Goal: Task Accomplishment & Management: Manage account settings

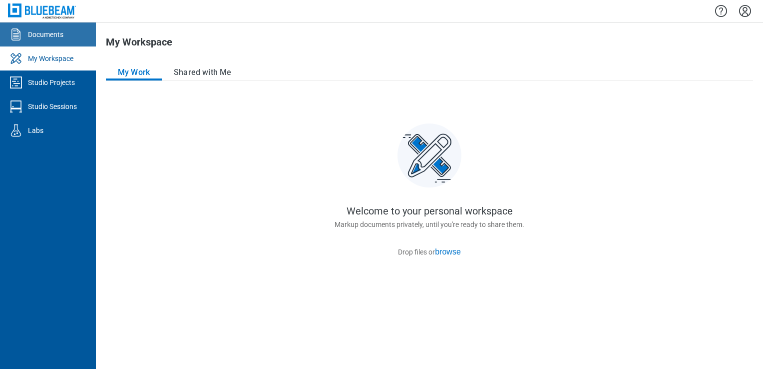
click at [70, 35] on link "Documents" at bounding box center [48, 34] width 96 height 24
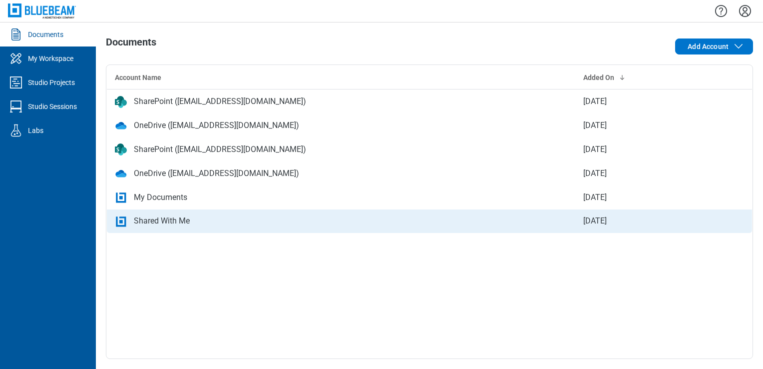
click at [212, 214] on td "Shared With Me" at bounding box center [341, 221] width 468 height 24
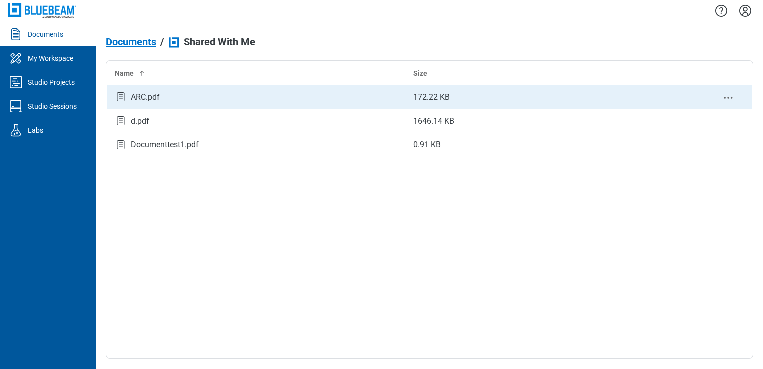
click at [167, 92] on div "ARC.pdf" at bounding box center [256, 96] width 283 height 13
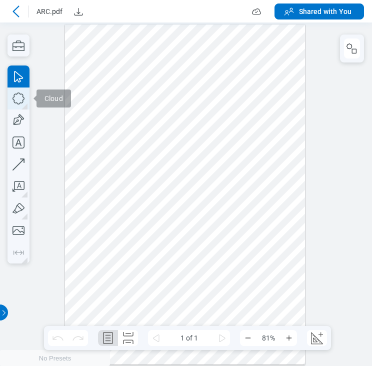
click at [21, 104] on icon "button" at bounding box center [18, 98] width 22 height 22
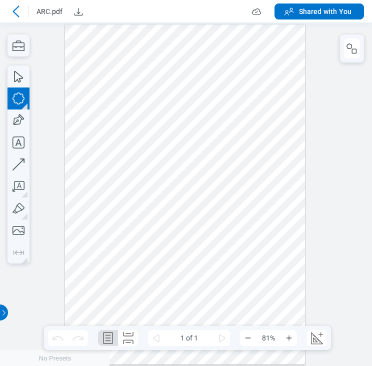
drag, startPoint x: 71, startPoint y: 37, endPoint x: 298, endPoint y: 309, distance: 354.0
click at [298, 309] on div at bounding box center [185, 194] width 240 height 340
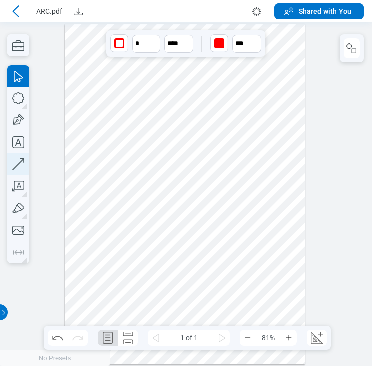
click at [21, 163] on icon "button" at bounding box center [18, 164] width 22 height 22
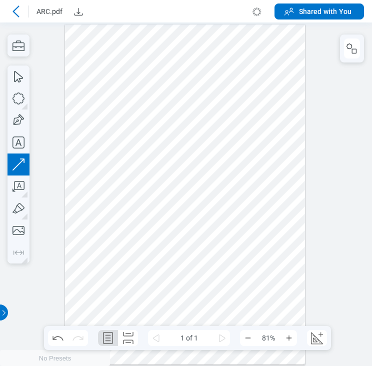
drag, startPoint x: 71, startPoint y: 144, endPoint x: 295, endPoint y: 140, distance: 223.8
click at [295, 140] on div at bounding box center [185, 194] width 240 height 340
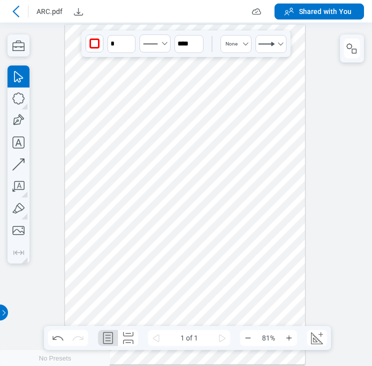
click at [348, 137] on div at bounding box center [186, 193] width 372 height 343
click at [20, 155] on icon "button" at bounding box center [18, 164] width 22 height 22
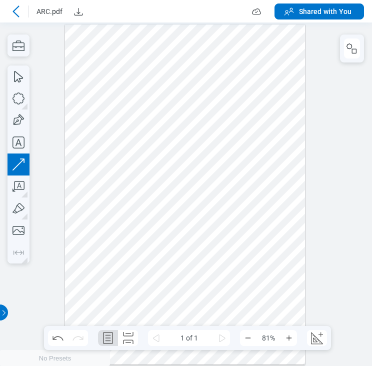
drag, startPoint x: 128, startPoint y: 114, endPoint x: 109, endPoint y: 207, distance: 94.7
click at [109, 207] on div at bounding box center [185, 194] width 240 height 340
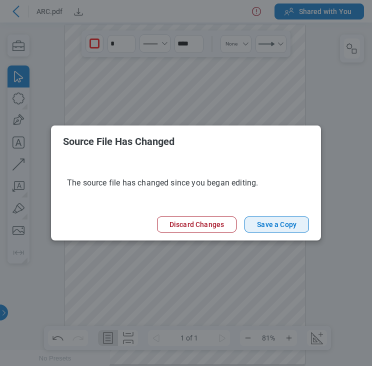
click at [265, 227] on button "Save a Copy" at bounding box center [276, 224] width 64 height 16
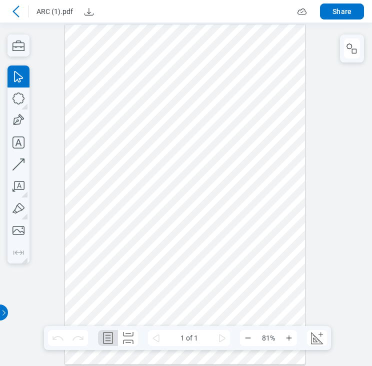
click at [21, 12] on icon at bounding box center [16, 11] width 12 height 12
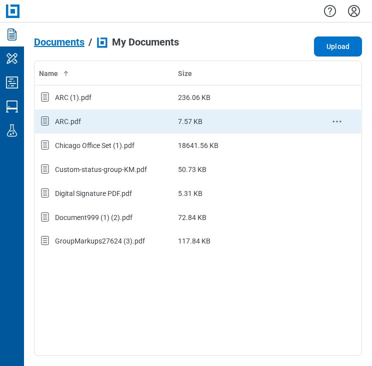
click at [56, 119] on div "ARC.pdf" at bounding box center [68, 121] width 26 height 10
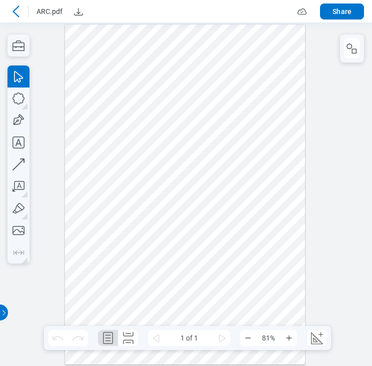
click at [16, 11] on icon at bounding box center [16, 11] width 12 height 12
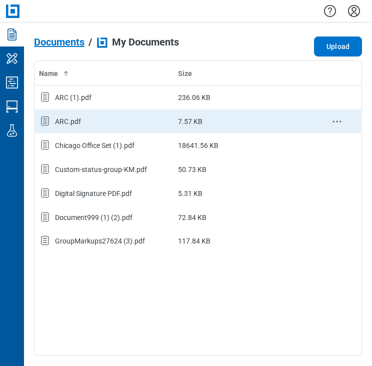
click at [130, 117] on div "ARC.pdf" at bounding box center [104, 121] width 131 height 13
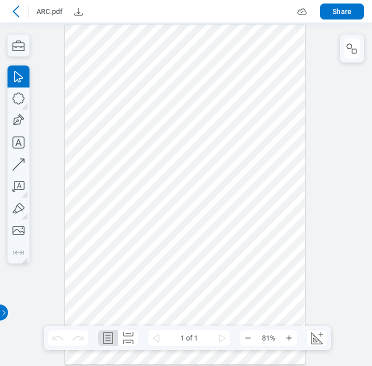
click at [19, 10] on icon at bounding box center [16, 11] width 12 height 12
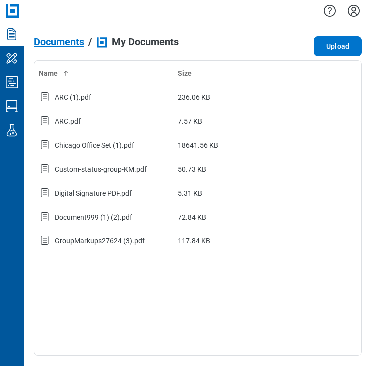
click at [69, 39] on span "Documents" at bounding box center [59, 41] width 50 height 11
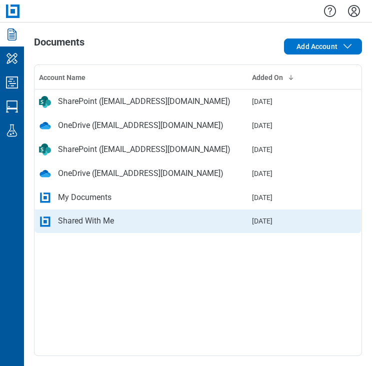
click at [96, 220] on div "Shared With Me" at bounding box center [86, 221] width 56 height 12
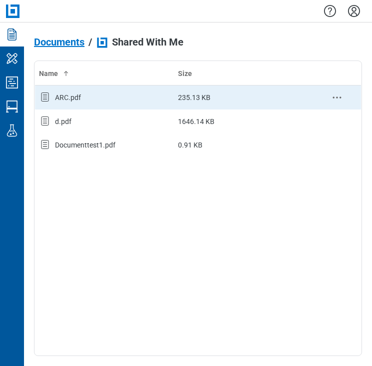
click at [80, 101] on div "ARC.pdf" at bounding box center [104, 97] width 131 height 13
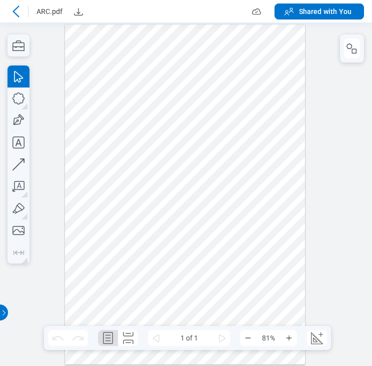
click at [13, 12] on icon at bounding box center [16, 11] width 12 height 12
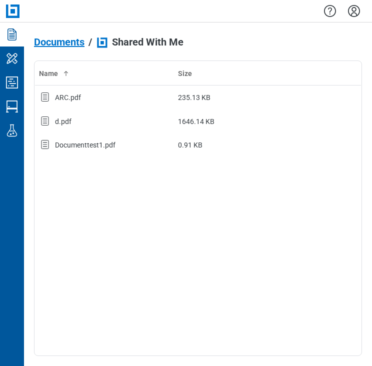
click at [51, 45] on span "Documents" at bounding box center [59, 41] width 50 height 11
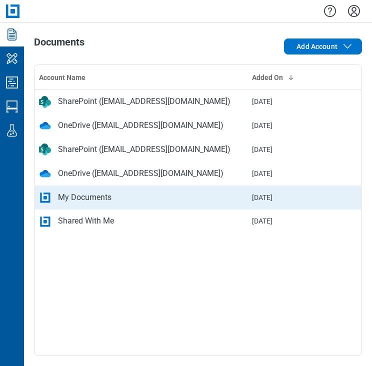
click at [96, 201] on div "My Documents" at bounding box center [84, 197] width 53 height 12
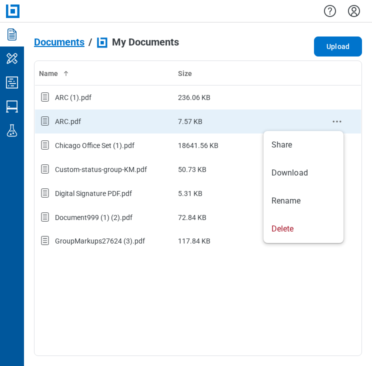
click at [340, 125] on icon "context-menu" at bounding box center [337, 121] width 12 height 12
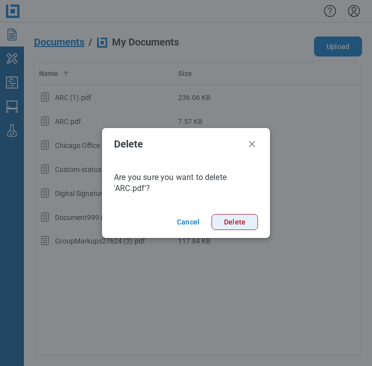
click at [230, 221] on button "Delete" at bounding box center [234, 222] width 46 height 16
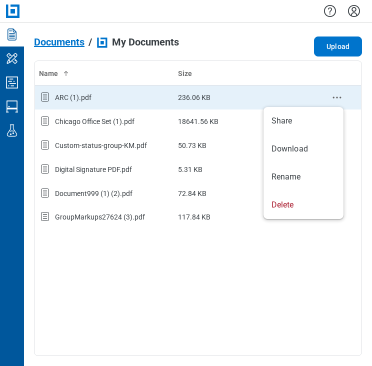
click at [337, 97] on circle "context-menu" at bounding box center [336, 96] width 1 height 1
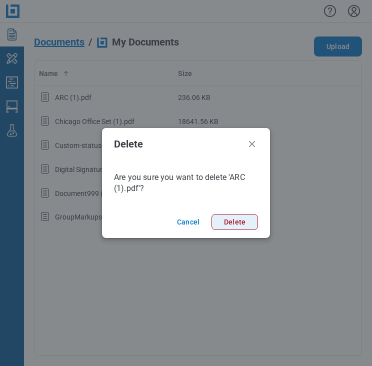
click at [253, 222] on button "Delete" at bounding box center [234, 222] width 46 height 16
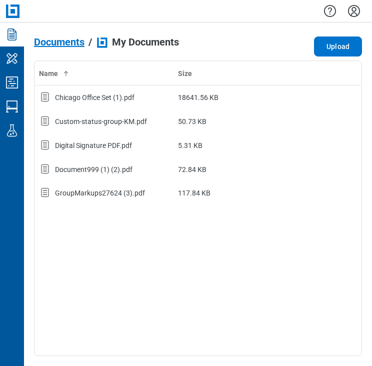
click at [68, 41] on span "Documents" at bounding box center [59, 41] width 50 height 11
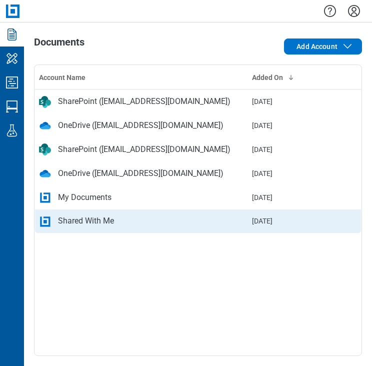
click at [99, 225] on div "Shared With Me" at bounding box center [86, 221] width 56 height 12
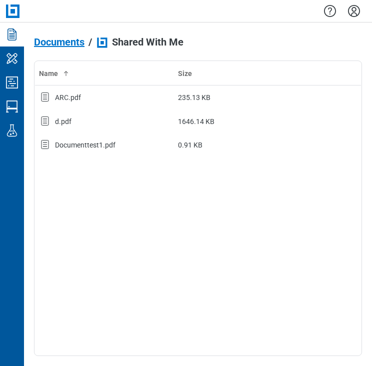
click at [74, 41] on span "Documents" at bounding box center [59, 41] width 50 height 11
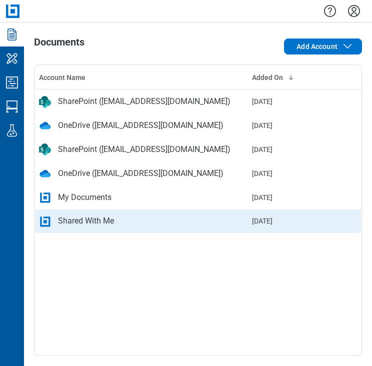
click at [63, 222] on div "Shared With Me" at bounding box center [86, 221] width 56 height 12
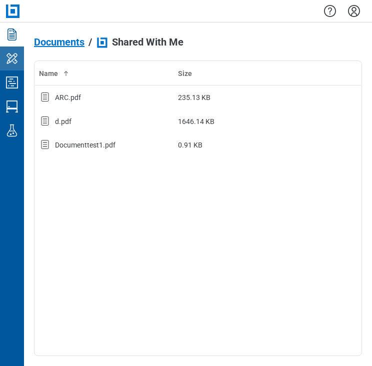
click at [7, 68] on link "My Workspace" at bounding box center [12, 58] width 24 height 24
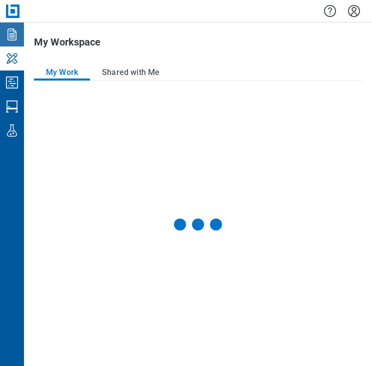
click at [15, 41] on icon "Documents" at bounding box center [12, 34] width 16 height 16
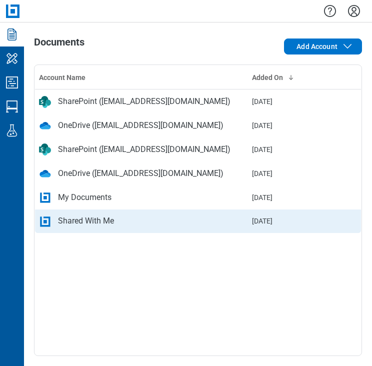
click at [70, 213] on td "Shared With Me" at bounding box center [141, 221] width 213 height 24
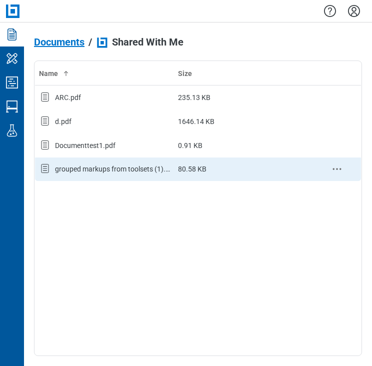
click at [74, 168] on div "grouped markups from toolsets (1).pdf" at bounding box center [112, 169] width 115 height 10
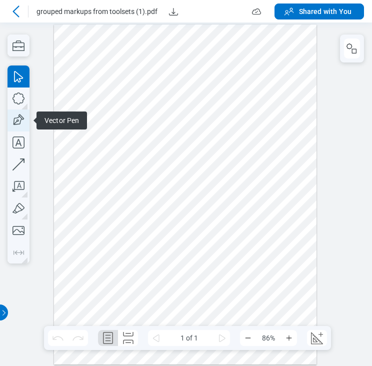
click at [21, 119] on icon "button" at bounding box center [17, 120] width 14 height 14
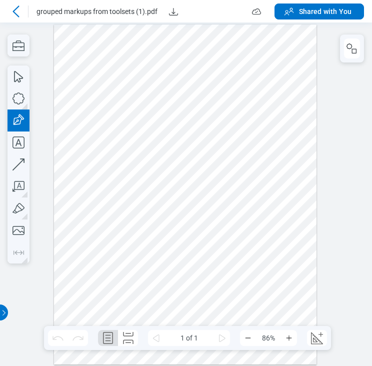
drag, startPoint x: 169, startPoint y: 44, endPoint x: 208, endPoint y: 76, distance: 51.1
click at [208, 76] on div at bounding box center [185, 194] width 263 height 340
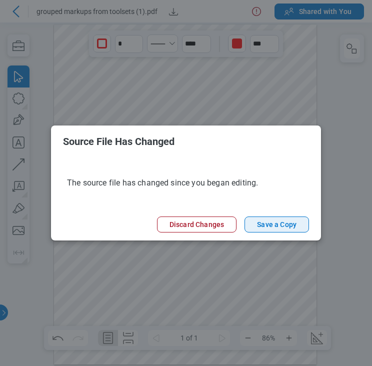
click at [266, 226] on button "Save a Copy" at bounding box center [276, 224] width 64 height 16
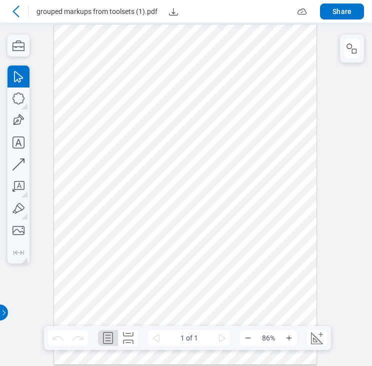
click at [17, 14] on icon at bounding box center [16, 11] width 12 height 12
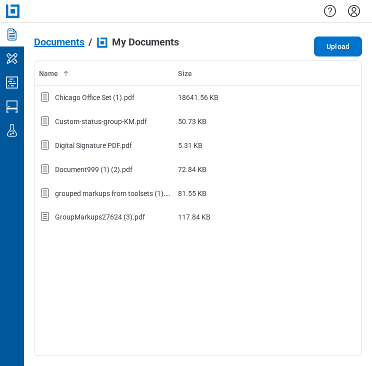
click at [70, 47] on span "Documents" at bounding box center [59, 41] width 50 height 11
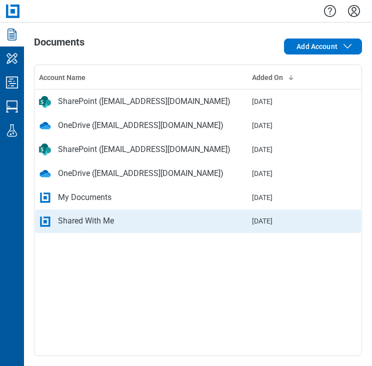
click at [91, 216] on div "Shared With Me" at bounding box center [86, 221] width 56 height 12
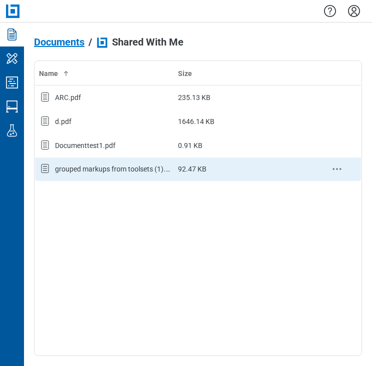
click at [166, 171] on div "grouped markups from toolsets (1).pdf" at bounding box center [112, 169] width 115 height 10
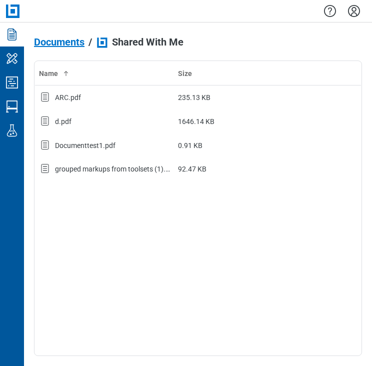
click at [53, 40] on span "Documents" at bounding box center [59, 41] width 50 height 11
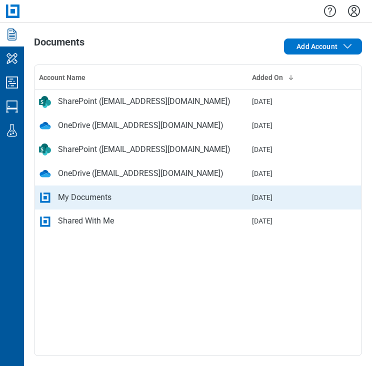
click at [110, 190] on td "My Documents" at bounding box center [141, 197] width 213 height 24
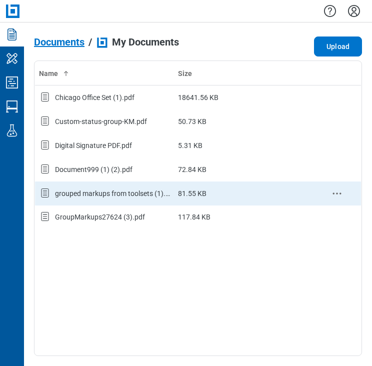
click at [92, 190] on div "grouped markups from toolsets (1).pdf" at bounding box center [112, 193] width 115 height 10
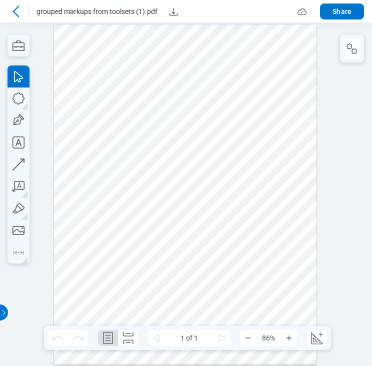
click at [16, 10] on icon at bounding box center [16, 11] width 12 height 12
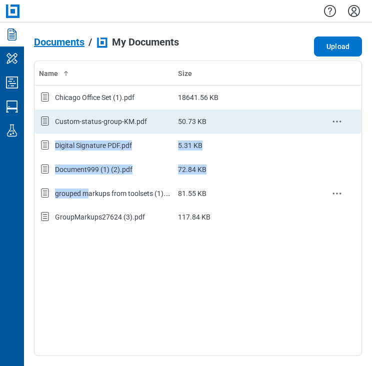
drag, startPoint x: 89, startPoint y: 191, endPoint x: 223, endPoint y: 130, distance: 147.5
click at [223, 130] on tbody "Chicago Office Set (1).pdf 18641.56 KB Custom-status-group-KM.pdf 50.73 KB Digi…" at bounding box center [198, 157] width 326 height 144
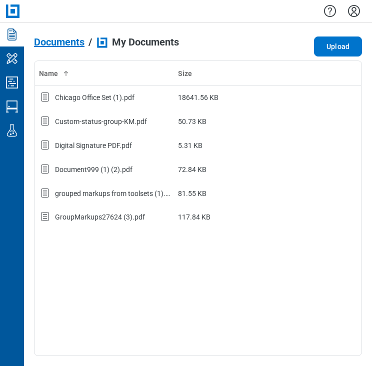
click at [66, 45] on span "Documents" at bounding box center [59, 41] width 50 height 11
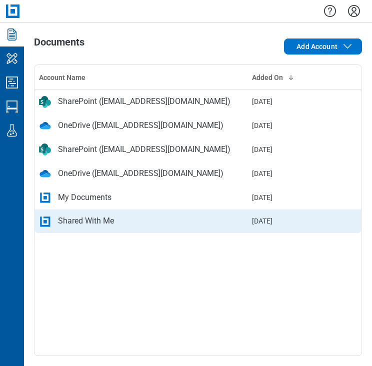
click at [114, 221] on div "Shared With Me" at bounding box center [141, 221] width 205 height 12
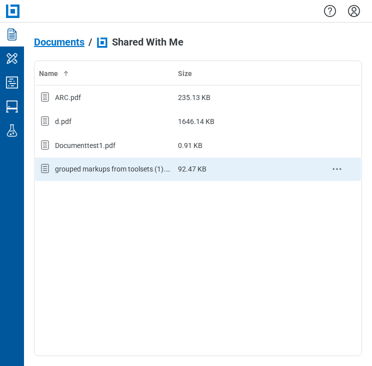
click at [115, 166] on div "grouped markups from toolsets (1).pdf" at bounding box center [112, 169] width 115 height 10
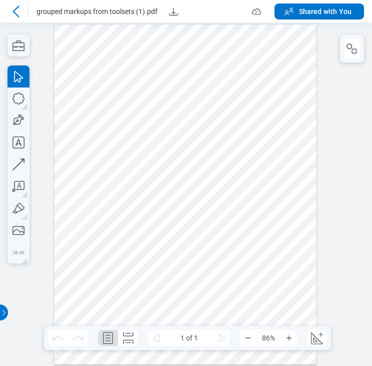
click at [14, 15] on icon at bounding box center [16, 11] width 12 height 12
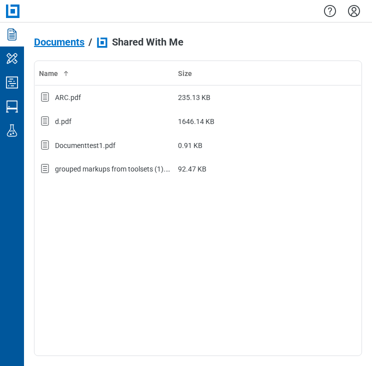
click at [66, 42] on span "Documents" at bounding box center [59, 41] width 50 height 11
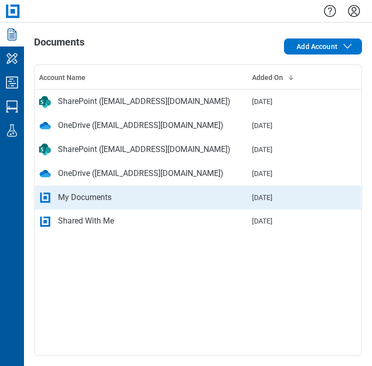
click at [123, 199] on div "My Documents" at bounding box center [141, 197] width 205 height 12
click at [119, 197] on div "My Documents" at bounding box center [141, 197] width 205 height 12
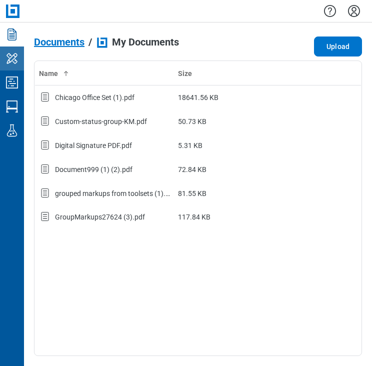
click at [14, 66] on icon "My Workspace" at bounding box center [12, 58] width 16 height 16
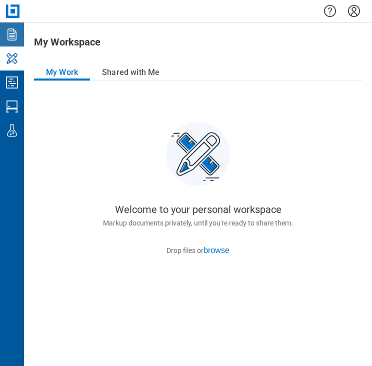
click at [11, 41] on icon "Documents" at bounding box center [12, 34] width 16 height 16
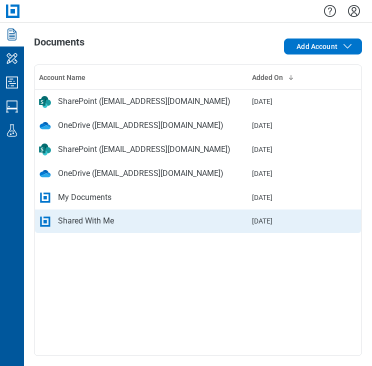
click at [80, 219] on div "Shared With Me" at bounding box center [86, 221] width 56 height 12
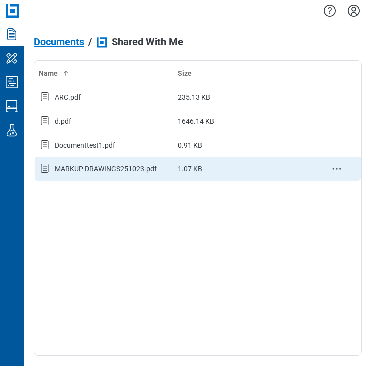
click at [157, 170] on div "MARKUP DRAWINGS251023.pdf" at bounding box center [104, 168] width 131 height 13
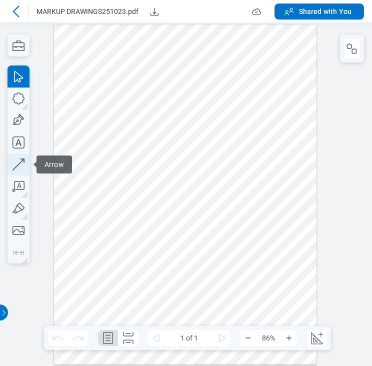
click at [16, 162] on icon "button" at bounding box center [18, 164] width 22 height 22
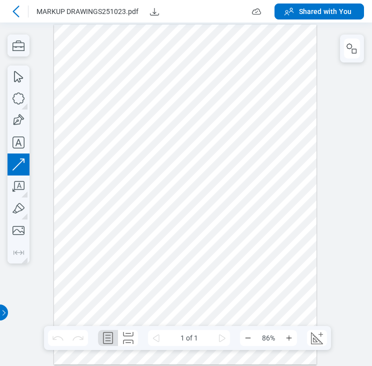
drag, startPoint x: 295, startPoint y: 67, endPoint x: 295, endPoint y: 202, distance: 134.4
click at [295, 202] on div at bounding box center [185, 194] width 263 height 340
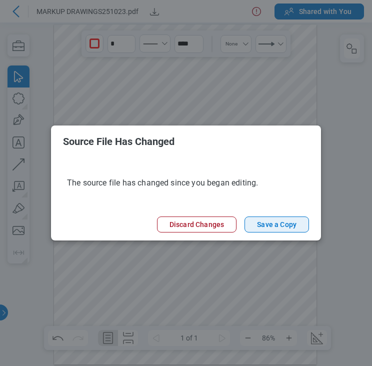
click at [284, 228] on button "Save a Copy" at bounding box center [276, 224] width 64 height 16
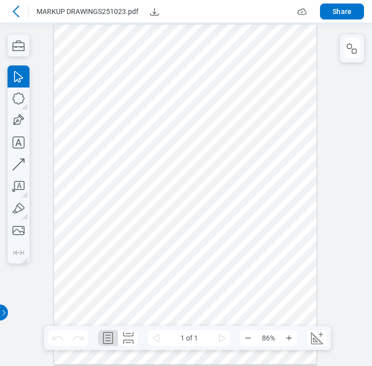
click at [14, 13] on icon at bounding box center [16, 11] width 12 height 12
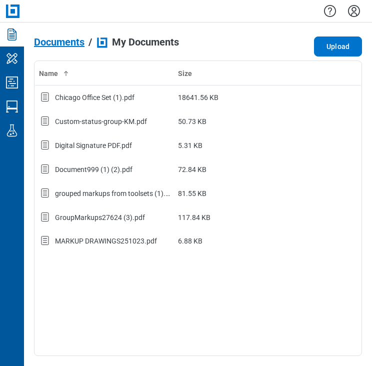
click at [78, 44] on span "Documents" at bounding box center [59, 41] width 50 height 11
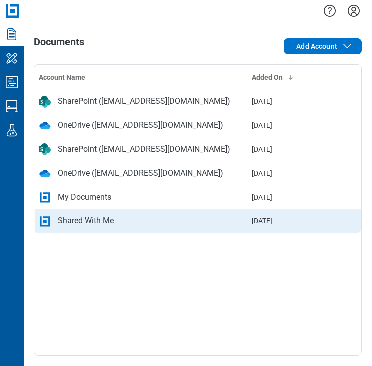
click at [82, 220] on div "Shared With Me" at bounding box center [86, 221] width 56 height 12
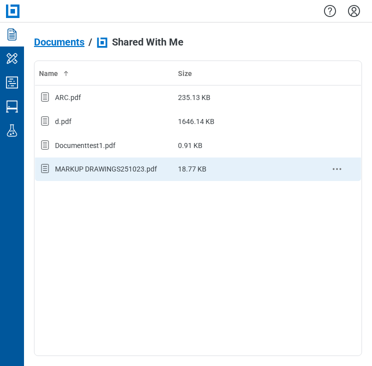
click at [138, 165] on div "MARKUP DRAWINGS251023.pdf" at bounding box center [106, 169] width 102 height 10
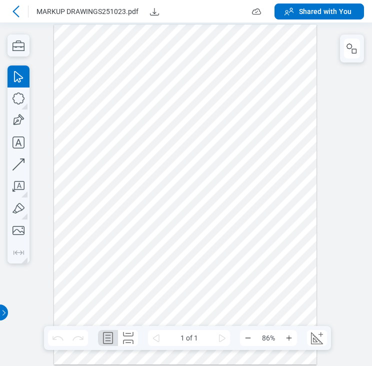
click at [17, 10] on icon at bounding box center [16, 11] width 12 height 12
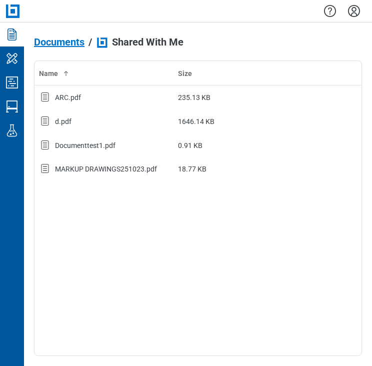
click at [75, 42] on span "Documents" at bounding box center [59, 41] width 50 height 11
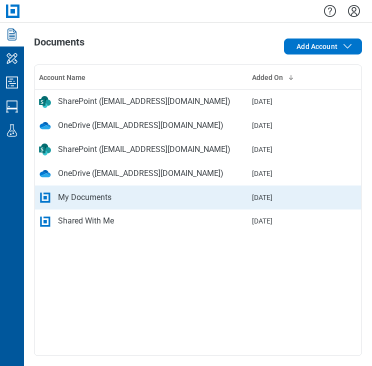
click at [114, 196] on div "My Documents" at bounding box center [141, 197] width 205 height 12
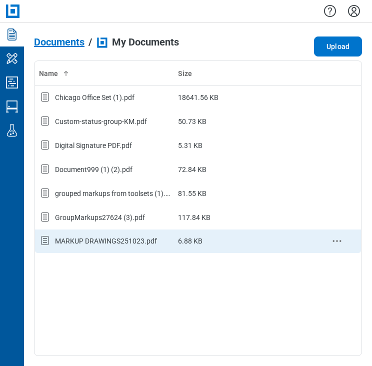
click at [98, 247] on div "MARKUP DRAWINGS251023.pdf" at bounding box center [104, 240] width 131 height 13
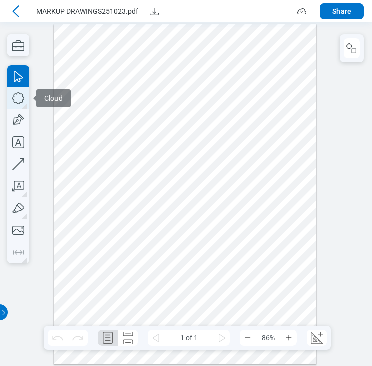
click at [17, 105] on icon "button" at bounding box center [18, 98] width 22 height 22
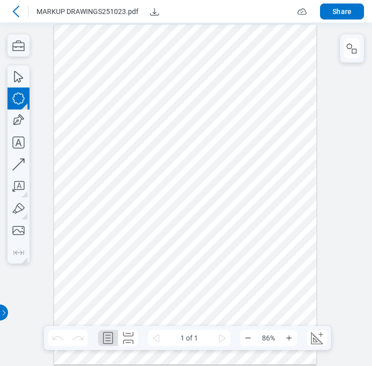
drag, startPoint x: 86, startPoint y: 96, endPoint x: 257, endPoint y: 246, distance: 227.6
click at [257, 246] on div at bounding box center [185, 194] width 263 height 340
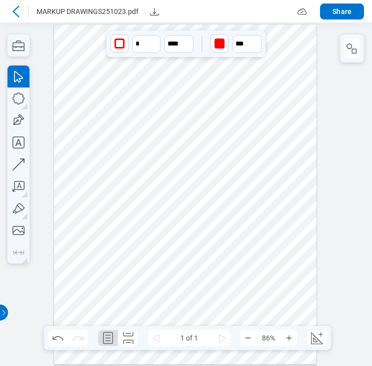
click at [12, 9] on icon at bounding box center [16, 11] width 12 height 12
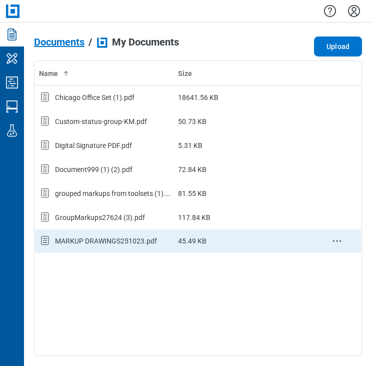
click at [106, 239] on div "MARKUP DRAWINGS251023.pdf" at bounding box center [106, 241] width 102 height 10
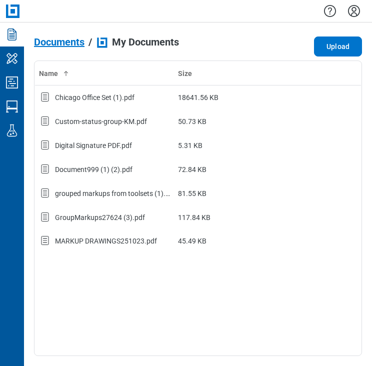
click at [60, 44] on span "Documents" at bounding box center [59, 41] width 50 height 11
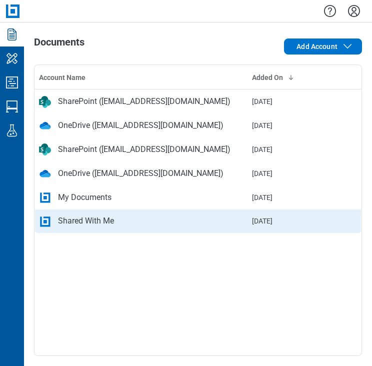
click at [121, 222] on div "Shared With Me" at bounding box center [141, 221] width 205 height 12
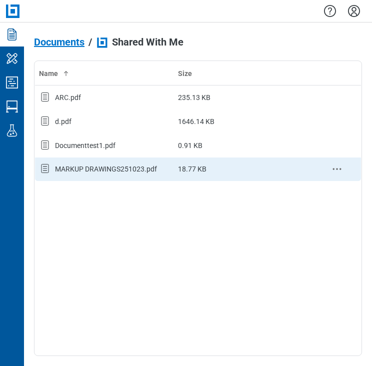
click at [100, 163] on div "MARKUP DRAWINGS251023.pdf" at bounding box center [104, 168] width 131 height 13
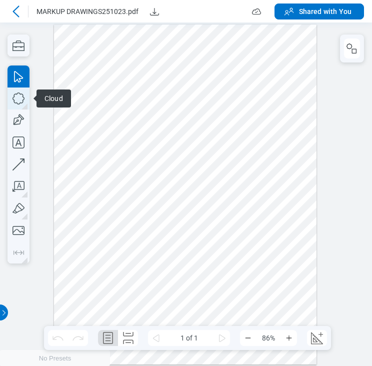
click at [20, 101] on icon "button" at bounding box center [18, 98] width 22 height 22
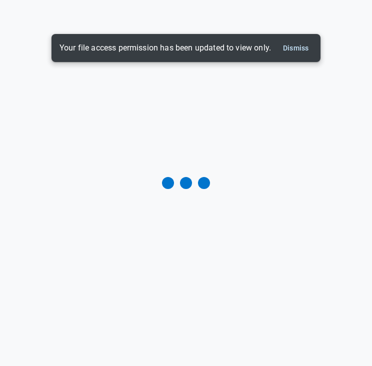
click at [142, 157] on div at bounding box center [186, 183] width 372 height 366
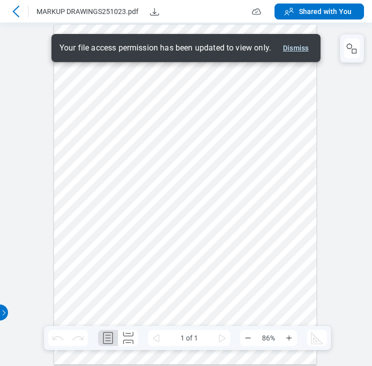
click at [295, 50] on button "Dismiss" at bounding box center [295, 48] width 33 height 12
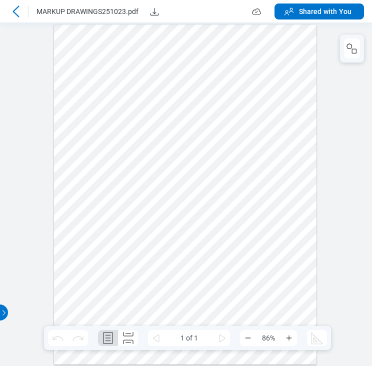
click at [15, 13] on icon at bounding box center [15, 10] width 6 height 11
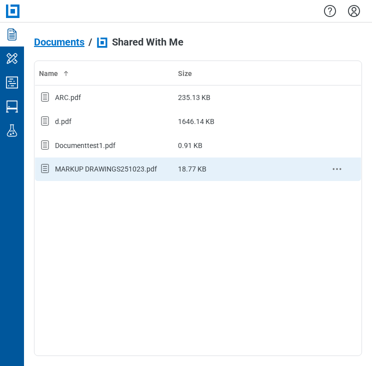
click at [98, 164] on div "MARKUP DRAWINGS251023.pdf" at bounding box center [106, 169] width 102 height 10
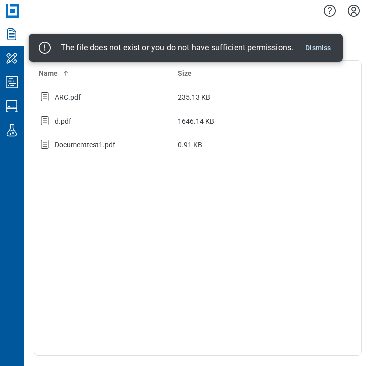
click at [322, 35] on div "The file does not exist or you do not have sufficient permissions. Dismiss" at bounding box center [186, 48] width 314 height 28
click at [318, 50] on button "Dismiss" at bounding box center [317, 48] width 33 height 12
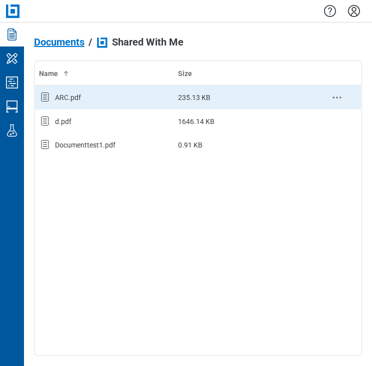
click at [201, 95] on td "235.13 KB" at bounding box center [243, 97] width 139 height 24
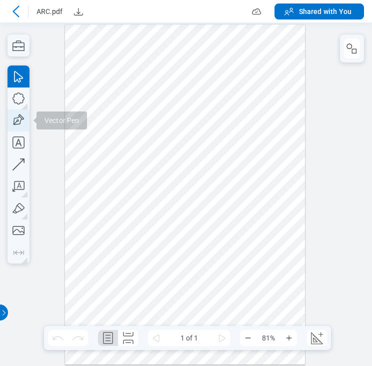
click at [10, 122] on icon "button" at bounding box center [18, 120] width 22 height 22
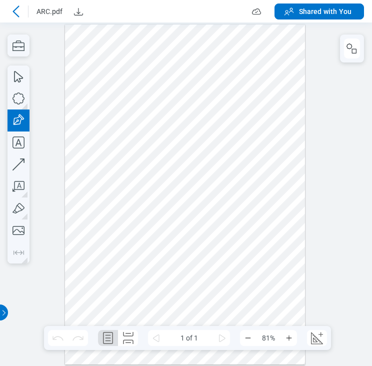
drag, startPoint x: 69, startPoint y: 63, endPoint x: 208, endPoint y: 170, distance: 175.1
click at [208, 170] on div at bounding box center [185, 194] width 240 height 340
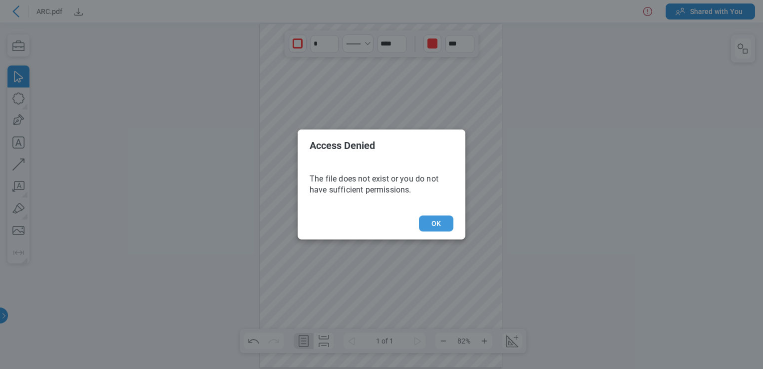
click at [371, 226] on button "OK" at bounding box center [436, 223] width 34 height 16
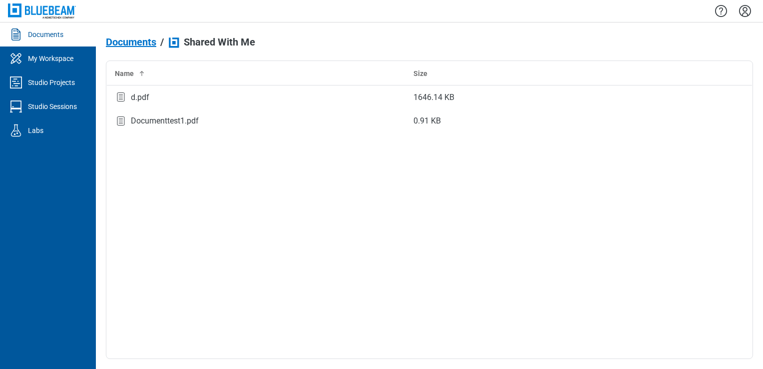
click at [55, 37] on div "Documents" at bounding box center [45, 34] width 35 height 10
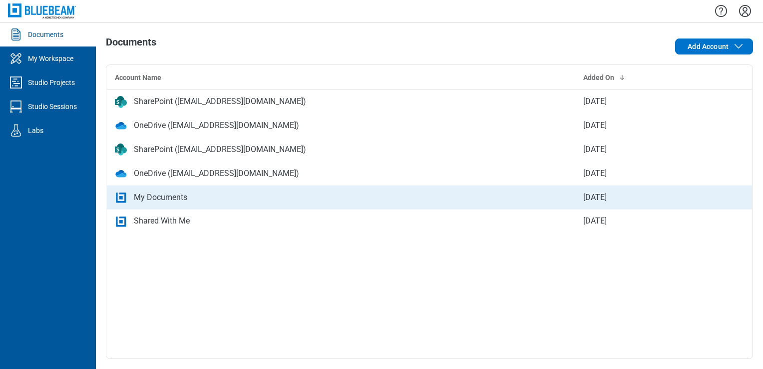
click at [167, 190] on td "My Documents" at bounding box center [341, 197] width 468 height 24
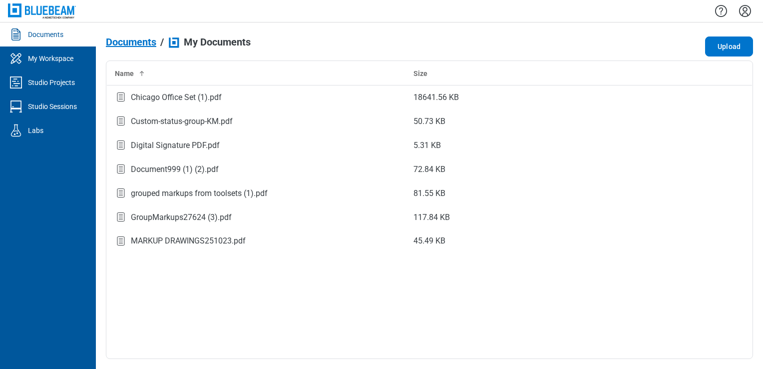
click at [120, 47] on span "Documents" at bounding box center [131, 41] width 50 height 11
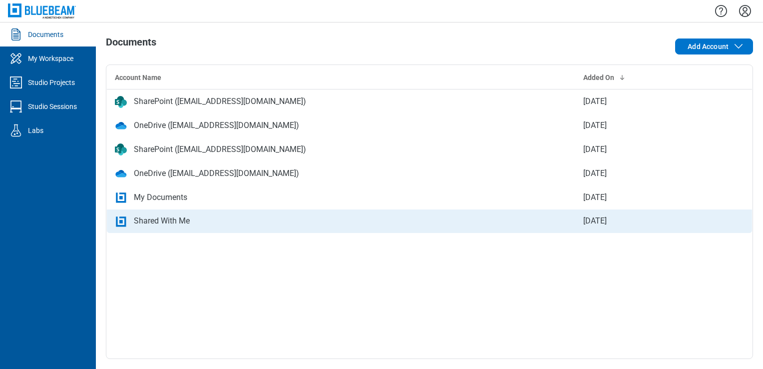
click at [163, 220] on div "Shared With Me" at bounding box center [162, 221] width 56 height 12
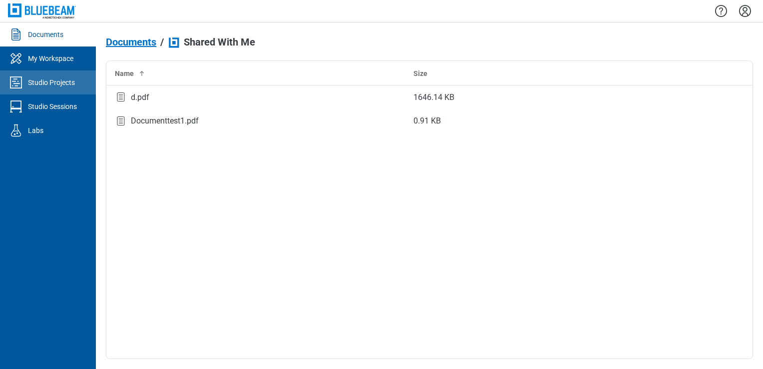
click at [76, 85] on link "Studio Projects" at bounding box center [48, 82] width 96 height 24
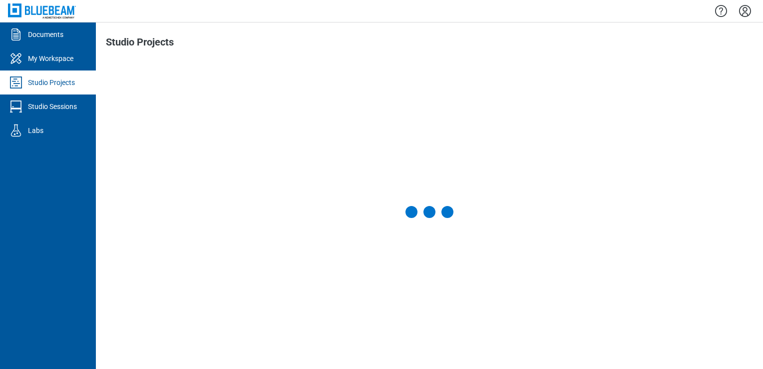
click at [65, 37] on link "Documents" at bounding box center [48, 34] width 96 height 24
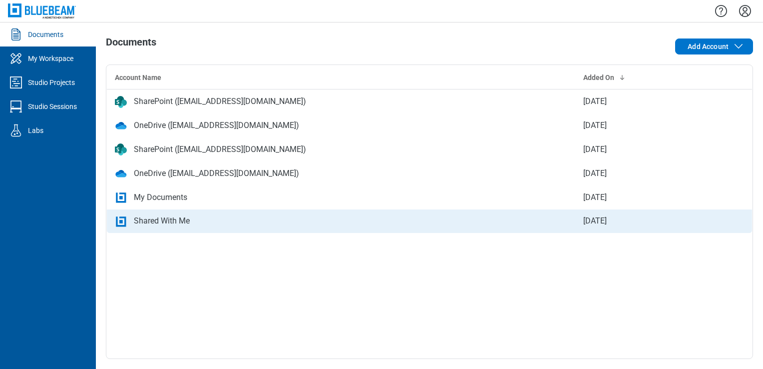
click at [178, 215] on div "Shared With Me" at bounding box center [162, 221] width 56 height 12
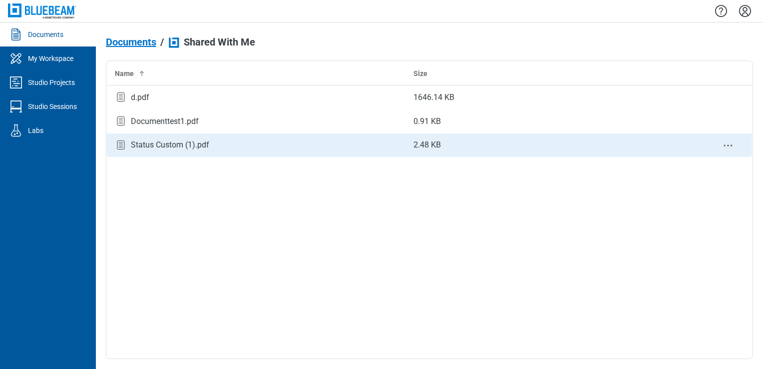
click at [152, 144] on div "Status Custom (1).pdf" at bounding box center [170, 145] width 78 height 12
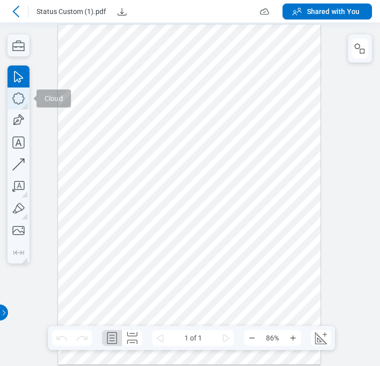
click at [18, 91] on icon "button" at bounding box center [18, 98] width 22 height 22
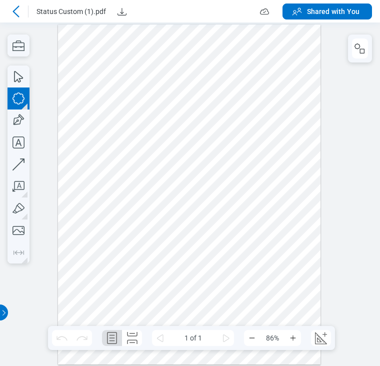
drag, startPoint x: 79, startPoint y: 66, endPoint x: 296, endPoint y: 255, distance: 287.4
click at [296, 255] on div at bounding box center [189, 194] width 263 height 340
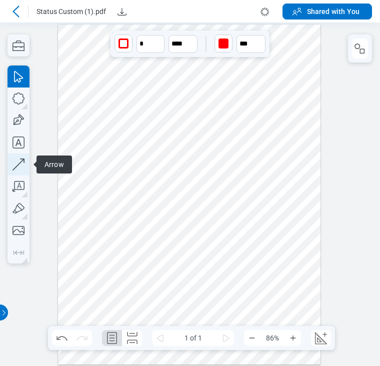
click at [18, 158] on icon "button" at bounding box center [18, 164] width 22 height 22
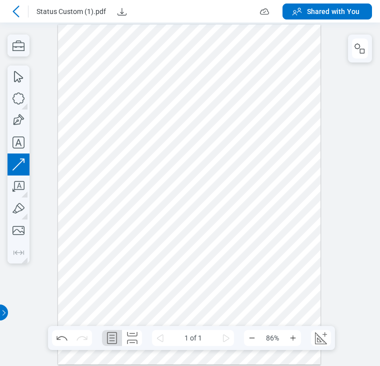
drag, startPoint x: 121, startPoint y: 110, endPoint x: 299, endPoint y: 258, distance: 231.2
click at [299, 258] on div at bounding box center [189, 194] width 263 height 340
click at [279, 313] on div at bounding box center [189, 194] width 263 height 340
click at [12, 13] on icon at bounding box center [16, 11] width 12 height 12
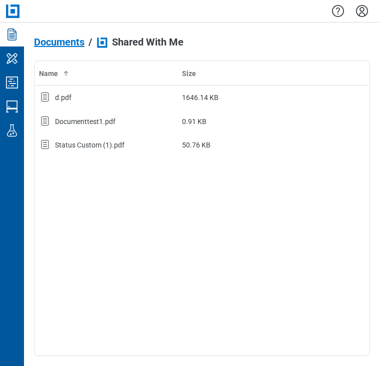
click at [68, 44] on span "Documents" at bounding box center [59, 41] width 50 height 11
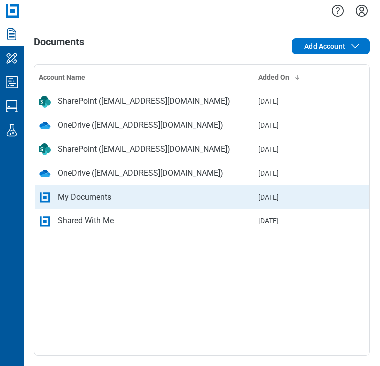
click at [100, 200] on div "My Documents" at bounding box center [84, 197] width 53 height 12
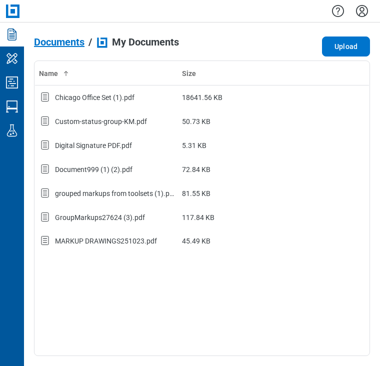
click at [68, 42] on span "Documents" at bounding box center [59, 41] width 50 height 11
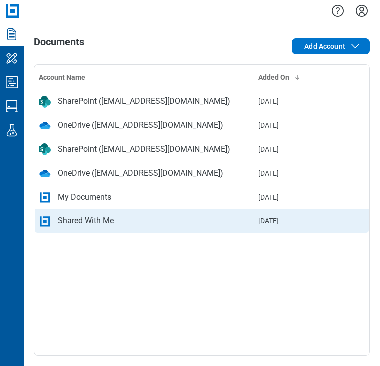
click at [90, 215] on div "Shared With Me" at bounding box center [86, 221] width 56 height 12
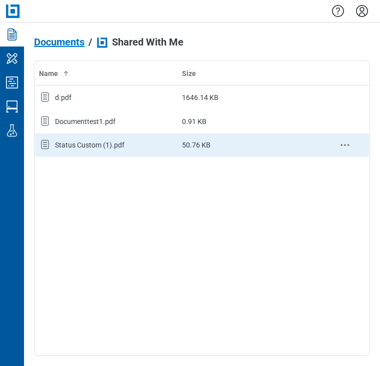
click at [98, 146] on div "Status Custom (1).pdf" at bounding box center [89, 145] width 69 height 10
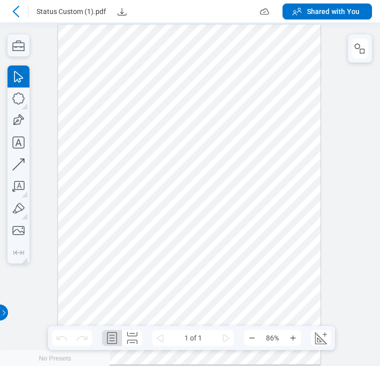
click at [19, 10] on icon at bounding box center [16, 11] width 12 height 12
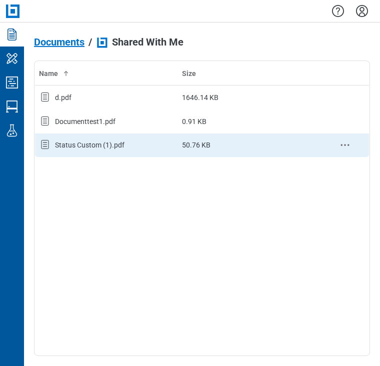
click at [84, 145] on div "Status Custom (1).pdf" at bounding box center [89, 145] width 69 height 10
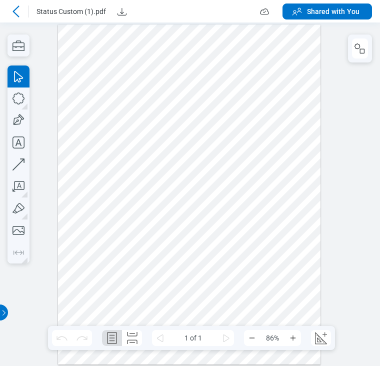
click at [17, 13] on icon at bounding box center [16, 11] width 12 height 12
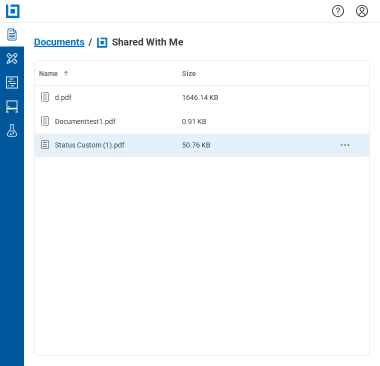
click at [141, 147] on div "Status Custom (1).pdf" at bounding box center [106, 144] width 135 height 13
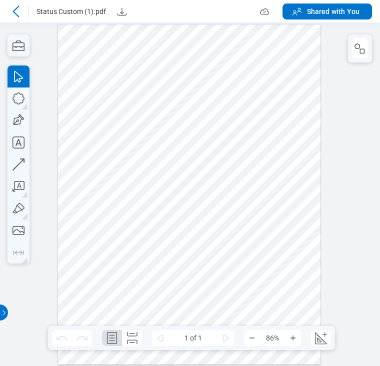
click at [190, 103] on div at bounding box center [189, 194] width 263 height 340
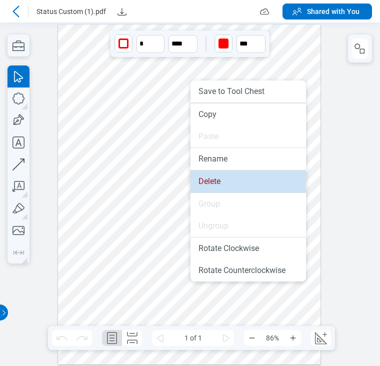
click at [208, 179] on li "Delete" at bounding box center [247, 181] width 115 height 22
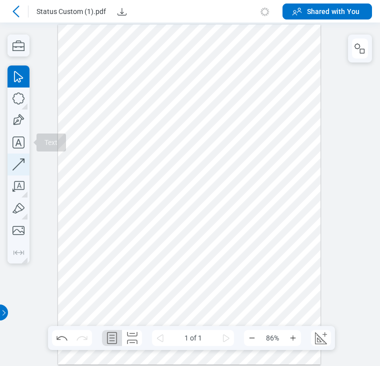
click at [23, 153] on icon "button" at bounding box center [18, 164] width 22 height 22
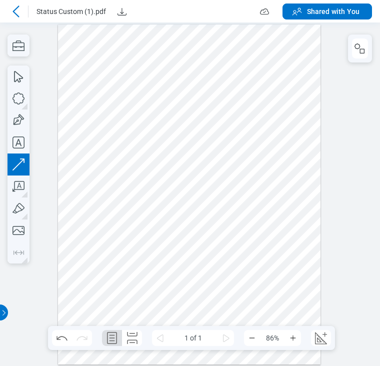
drag, startPoint x: 284, startPoint y: 53, endPoint x: 70, endPoint y: 287, distance: 316.7
click at [70, 287] on div at bounding box center [189, 194] width 263 height 340
click at [230, 237] on div at bounding box center [189, 194] width 263 height 340
click at [18, 11] on icon at bounding box center [16, 11] width 12 height 12
